Goal: Task Accomplishment & Management: Manage account settings

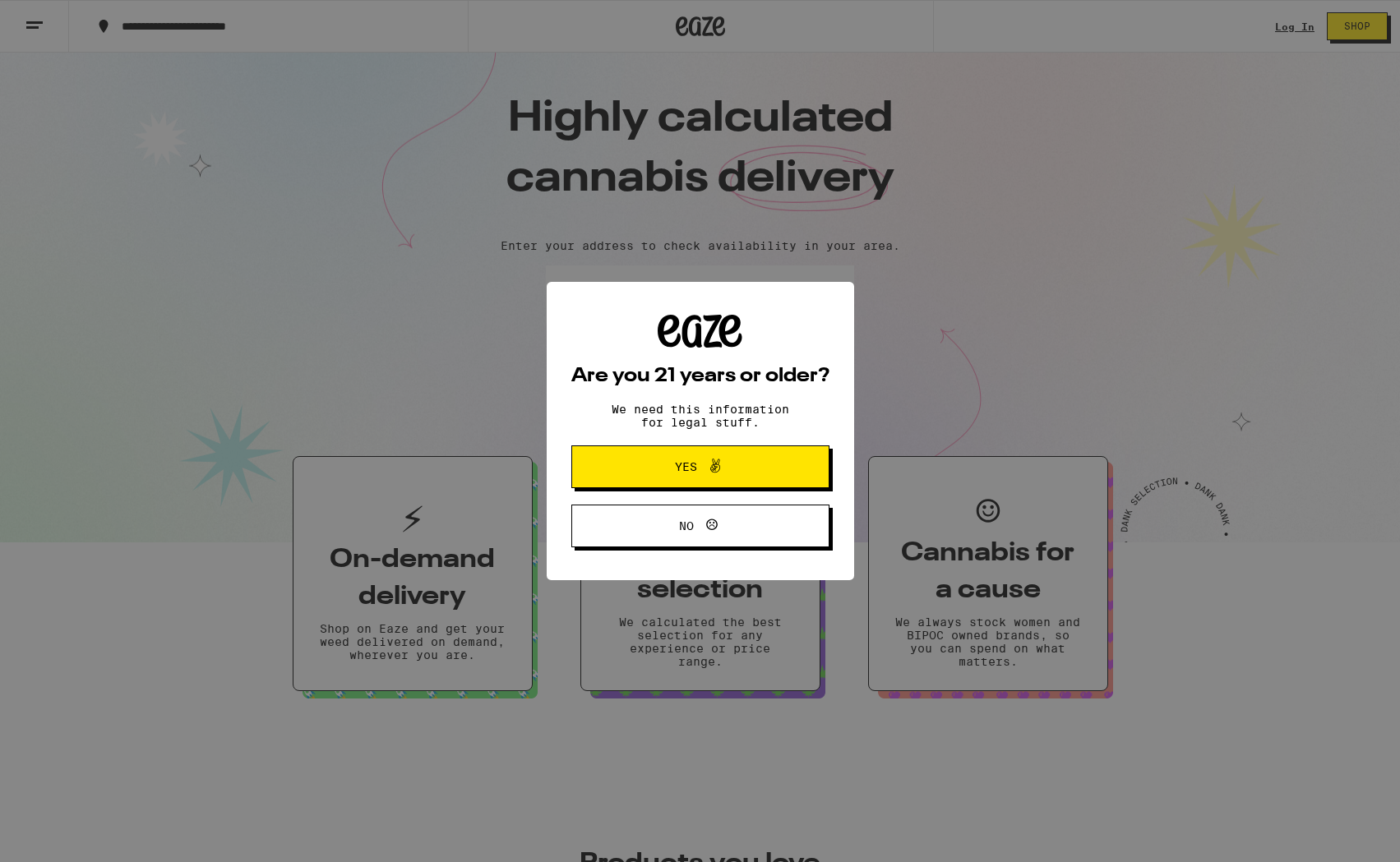
click at [647, 464] on span "Yes" at bounding box center [700, 467] width 125 height 22
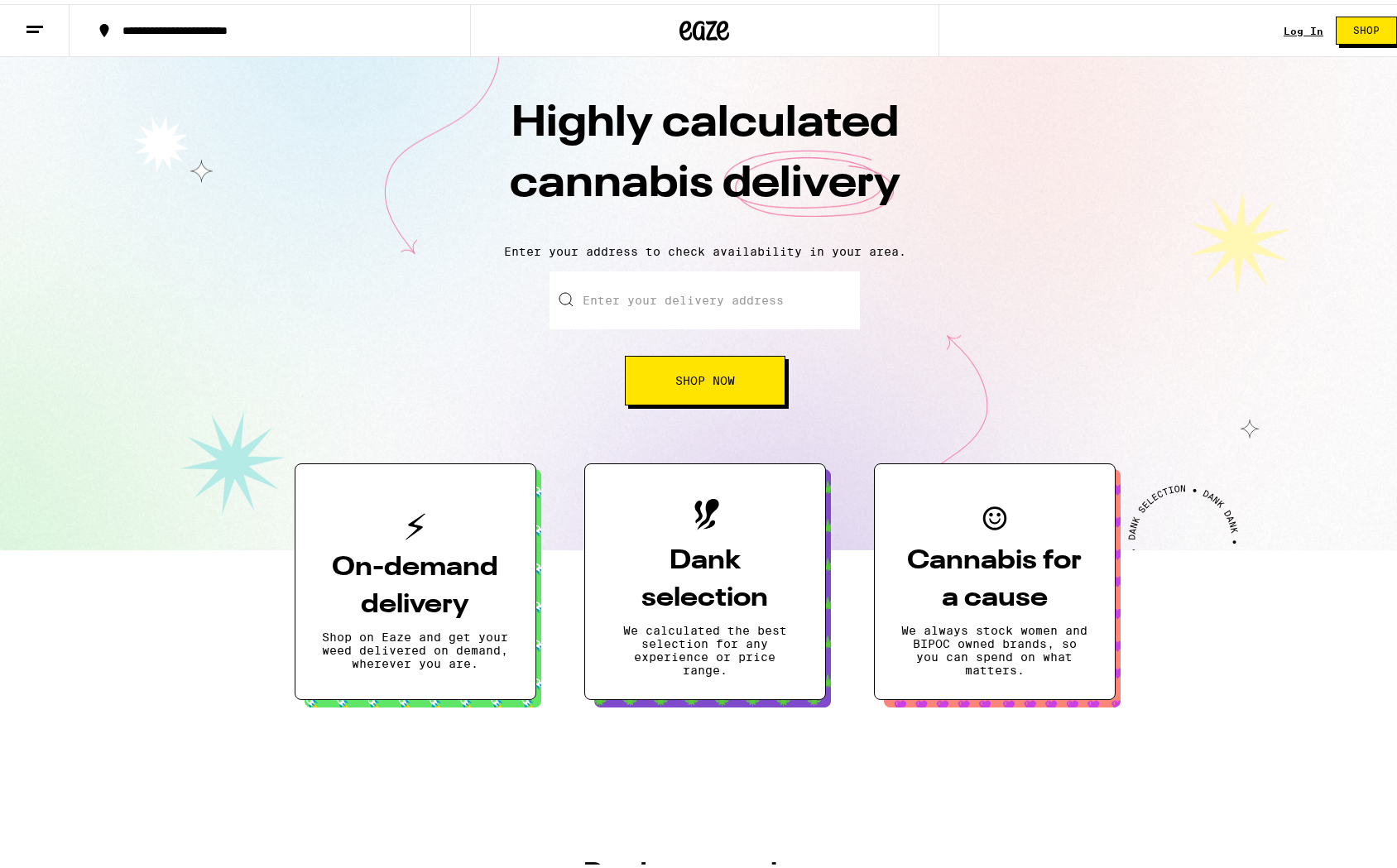
click at [1285, 30] on link "Log In" at bounding box center [1303, 27] width 40 height 11
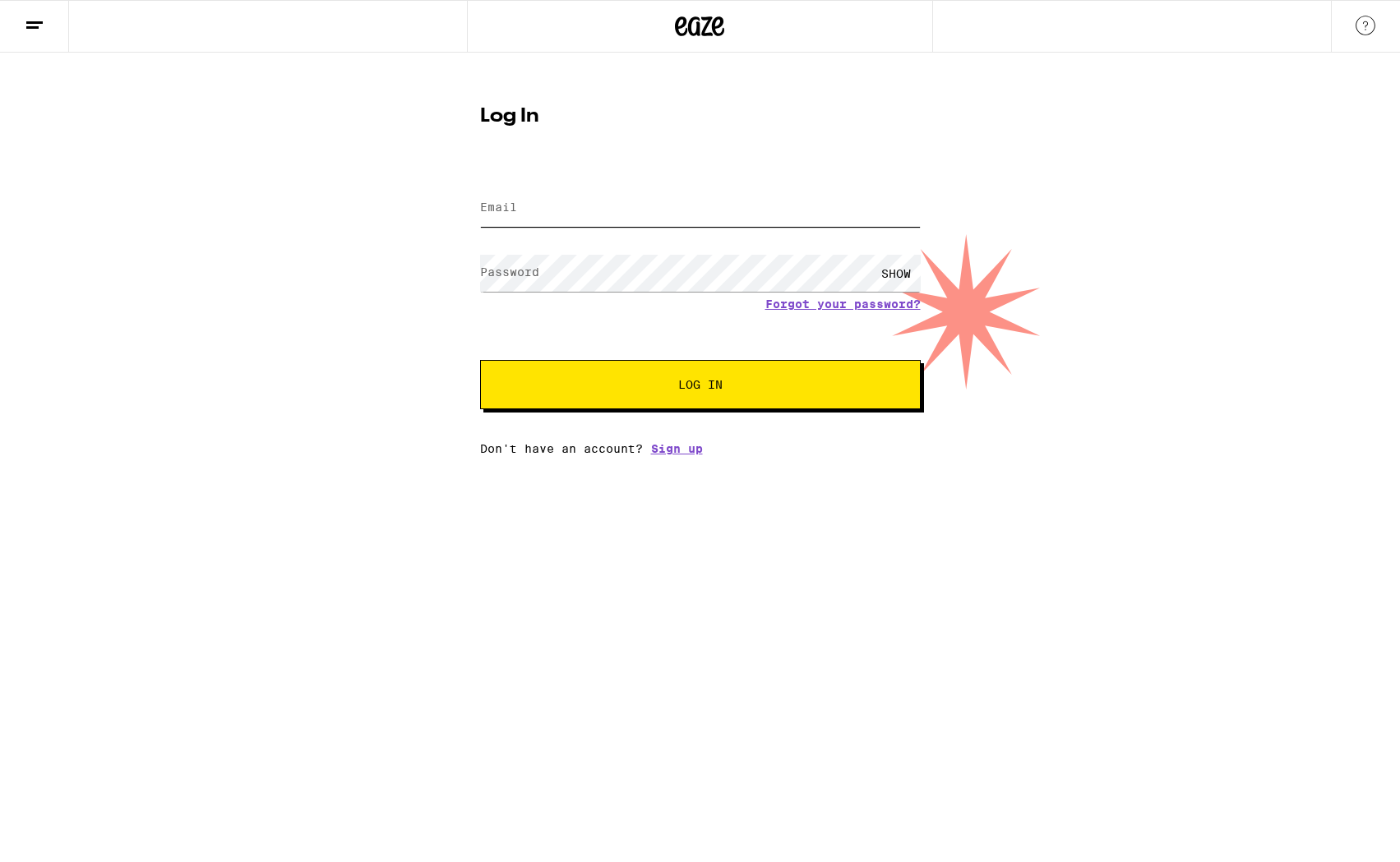
type input "[EMAIL_ADDRESS][DOMAIN_NAME]"
click at [587, 368] on button "Log In" at bounding box center [700, 384] width 441 height 49
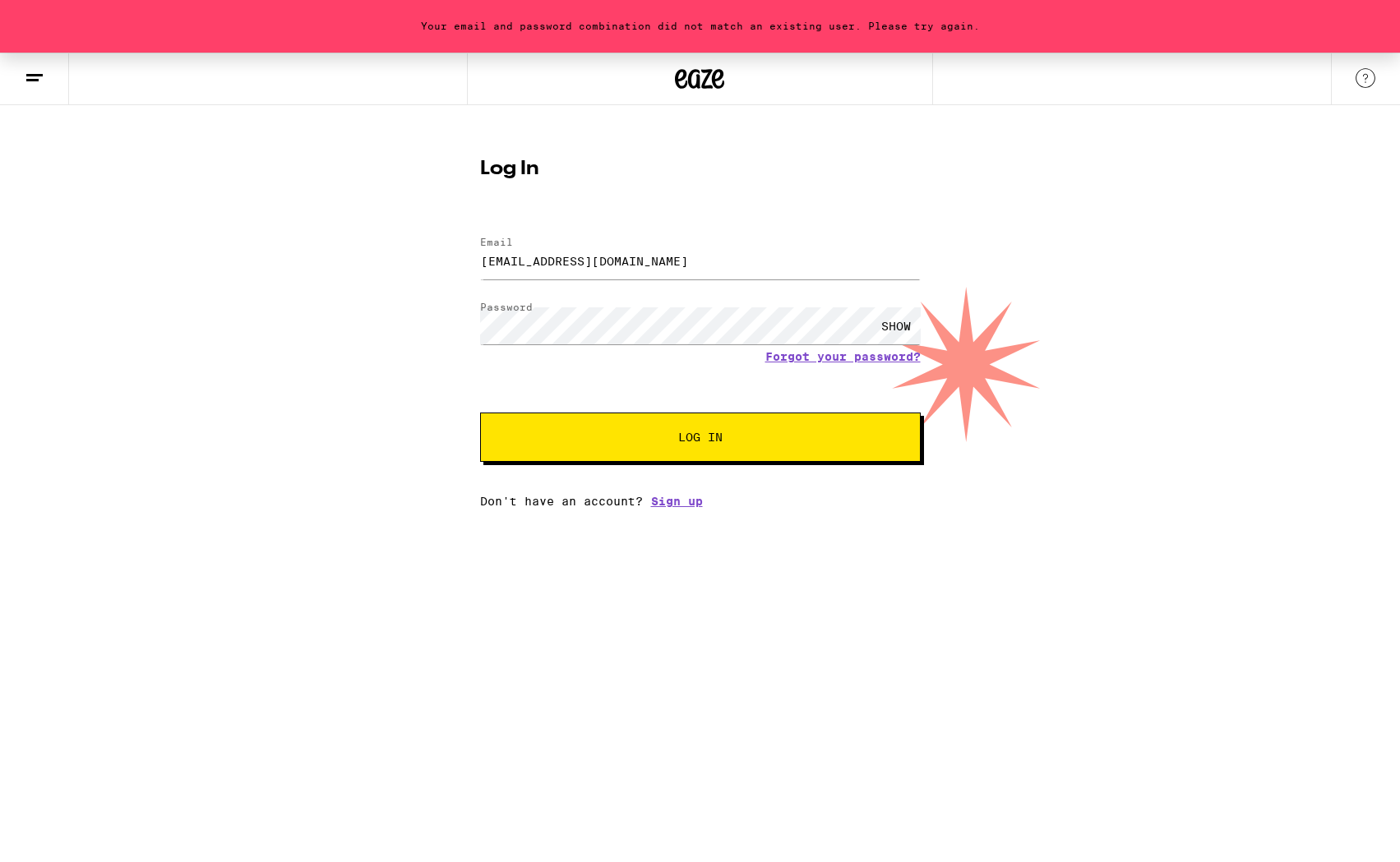
click at [891, 321] on div "SHOW" at bounding box center [896, 326] width 49 height 37
click at [616, 430] on button "Log In" at bounding box center [700, 437] width 441 height 49
